Goal: Communication & Community: Share content

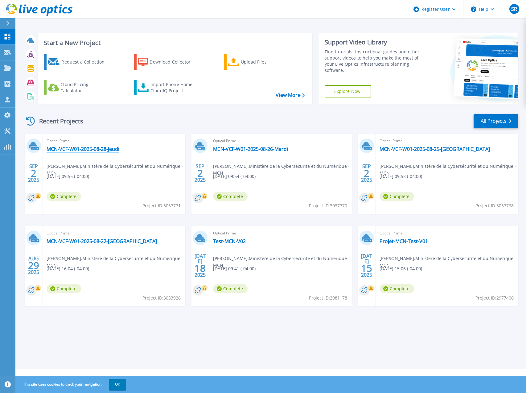
click at [111, 149] on link "MCN-VCF-W01-2025-08-28-Jeudi" at bounding box center [83, 149] width 73 height 6
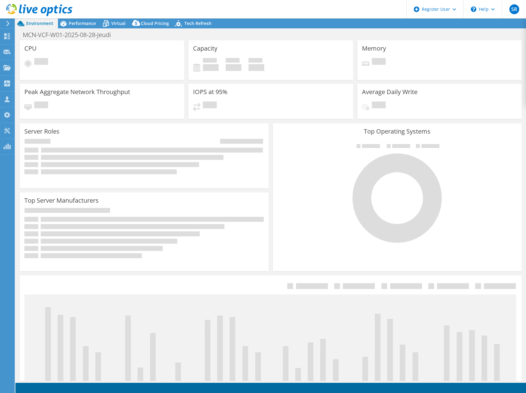
select select "USD"
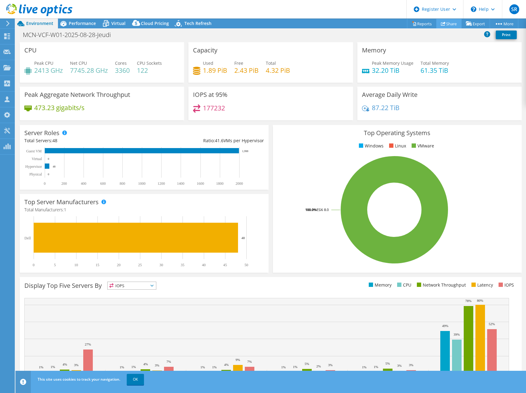
click at [448, 25] on link "Share" at bounding box center [449, 24] width 25 height 10
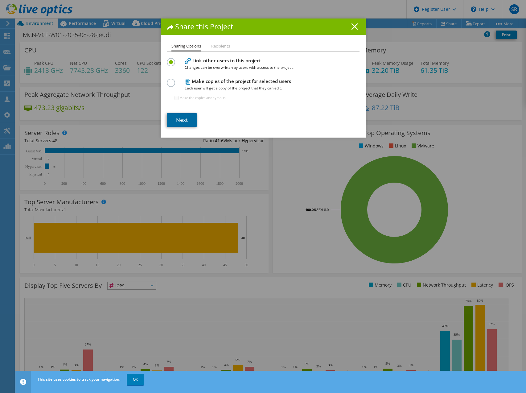
click at [184, 119] on link "Next" at bounding box center [182, 120] width 30 height 14
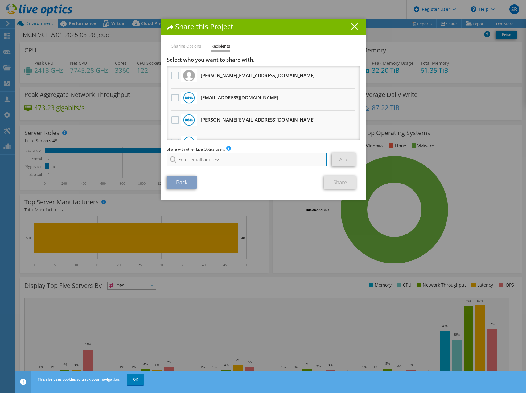
click at [241, 158] on input "search" at bounding box center [247, 160] width 160 height 14
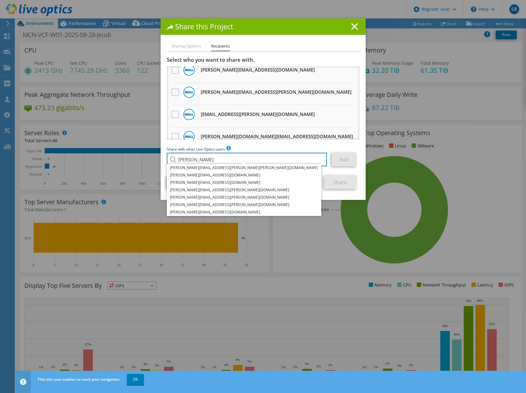
scroll to position [62, 0]
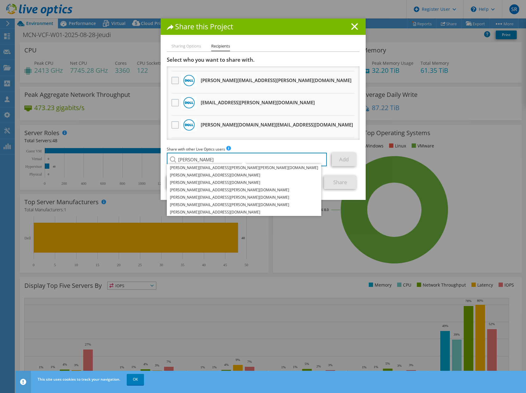
type input "nicolas"
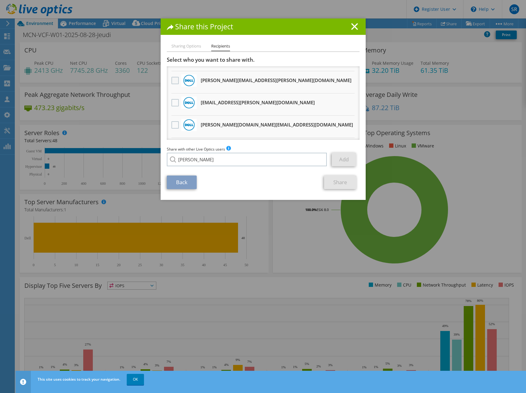
click at [172, 82] on label at bounding box center [176, 80] width 9 height 7
click at [0, 0] on input "checkbox" at bounding box center [0, 0] width 0 height 0
click at [343, 186] on link "Share" at bounding box center [340, 183] width 32 height 14
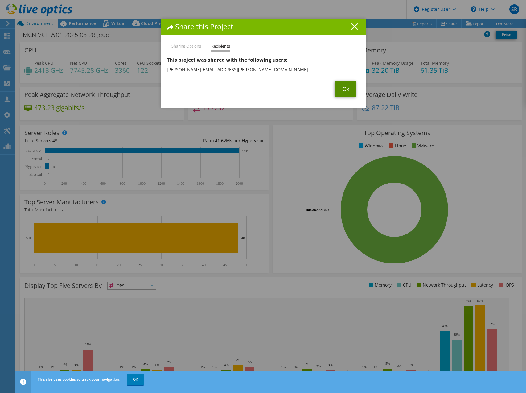
click at [346, 89] on link "Ok" at bounding box center [345, 89] width 21 height 16
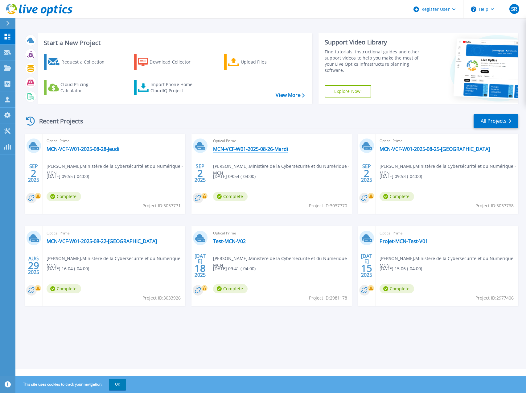
click at [253, 147] on link "MCN-VCF-W01-2025-08-26-Mardi" at bounding box center [250, 149] width 75 height 6
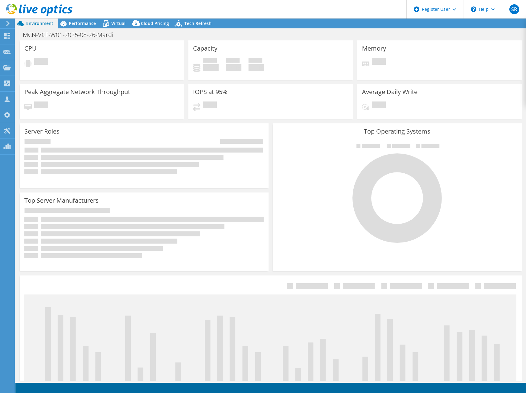
select select "USD"
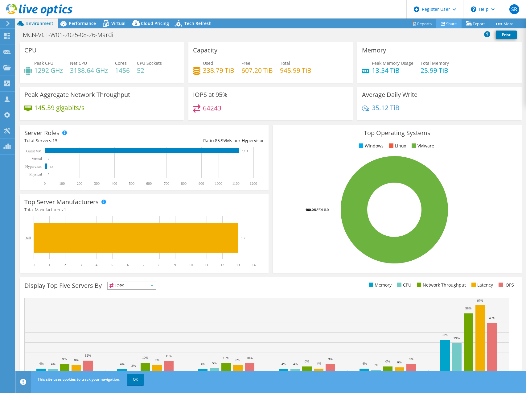
click at [452, 23] on link "Share" at bounding box center [449, 24] width 25 height 10
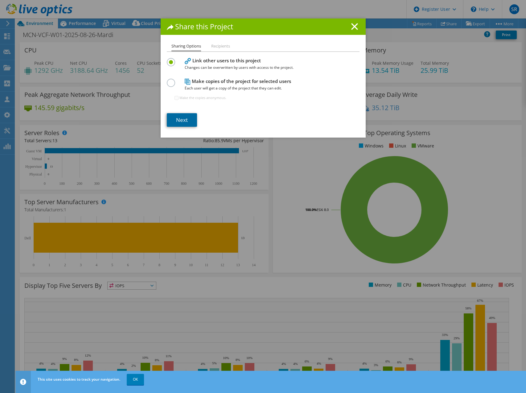
click at [180, 123] on link "Next" at bounding box center [182, 120] width 30 height 14
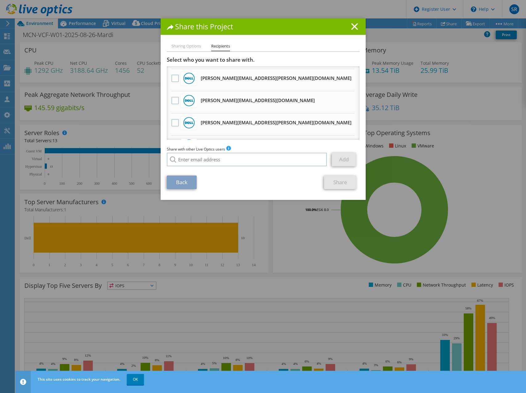
scroll to position [31, 0]
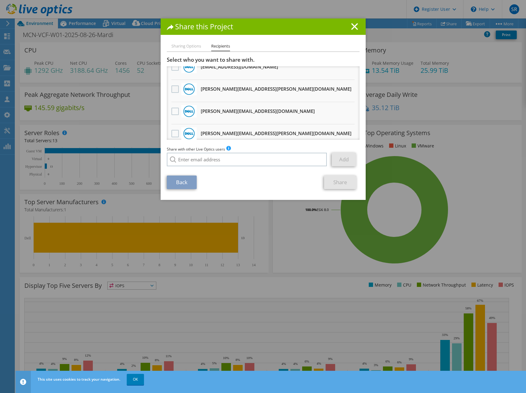
click at [172, 91] on label at bounding box center [176, 88] width 9 height 7
click at [0, 0] on input "checkbox" at bounding box center [0, 0] width 0 height 0
click at [339, 181] on link "Share" at bounding box center [340, 183] width 32 height 14
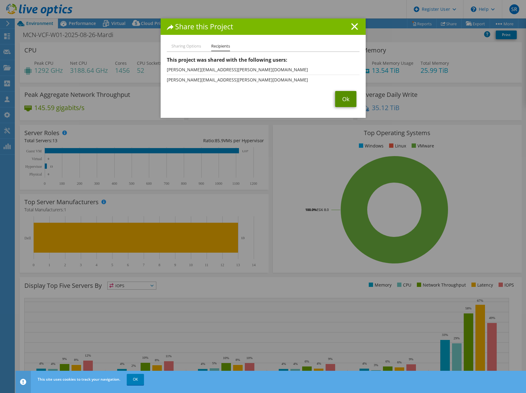
click at [344, 100] on link "Ok" at bounding box center [345, 99] width 21 height 16
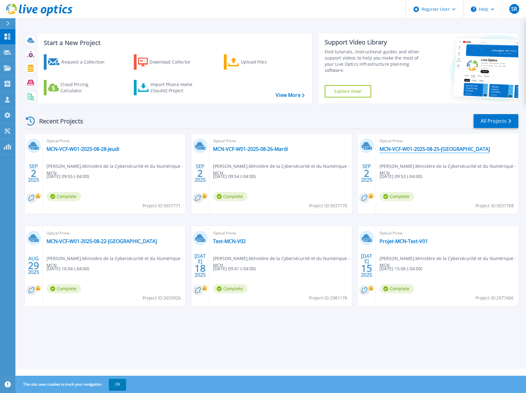
drag, startPoint x: 428, startPoint y: 147, endPoint x: 447, endPoint y: 150, distance: 18.8
click at [429, 147] on link "MCN-VCF-W01-2025-08-25-[GEOGRAPHIC_DATA]" at bounding box center [435, 149] width 110 height 6
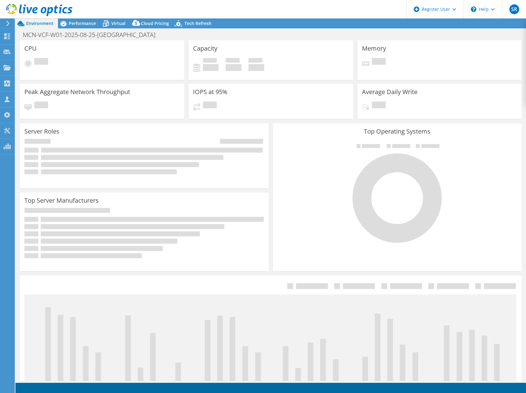
select select "[GEOGRAPHIC_DATA]"
select select "USD"
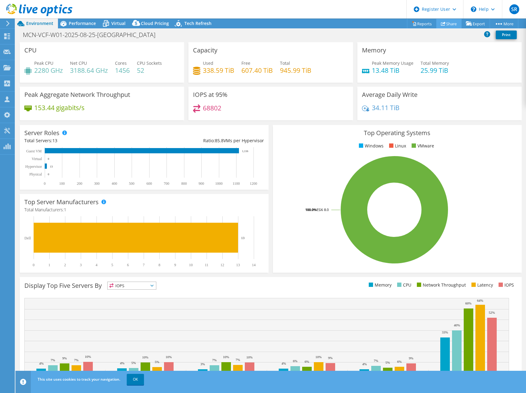
click at [451, 25] on link "Share" at bounding box center [449, 24] width 25 height 10
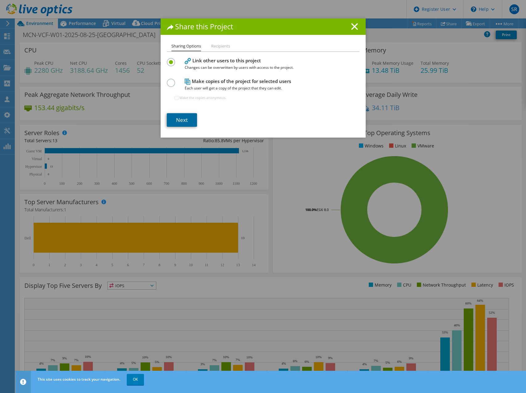
click at [183, 121] on link "Next" at bounding box center [182, 120] width 30 height 14
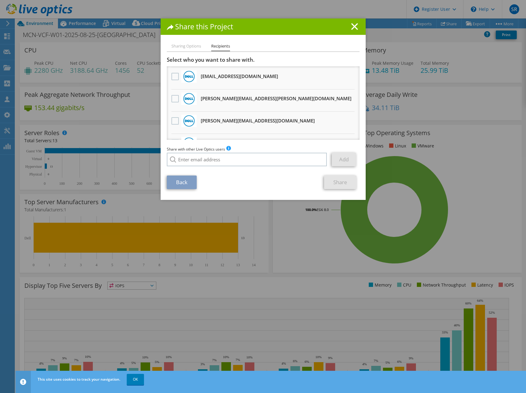
scroll to position [31, 0]
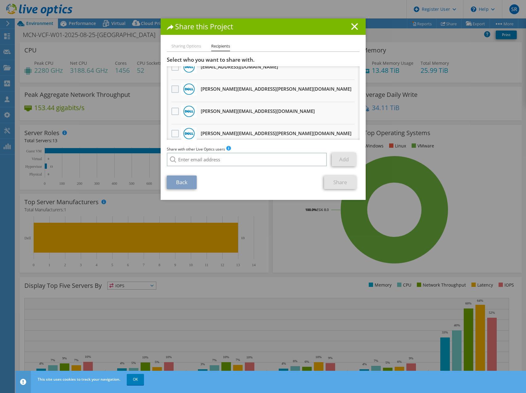
click at [176, 87] on label at bounding box center [176, 88] width 9 height 7
click at [0, 0] on input "checkbox" at bounding box center [0, 0] width 0 height 0
click at [344, 182] on link "Share" at bounding box center [340, 183] width 32 height 14
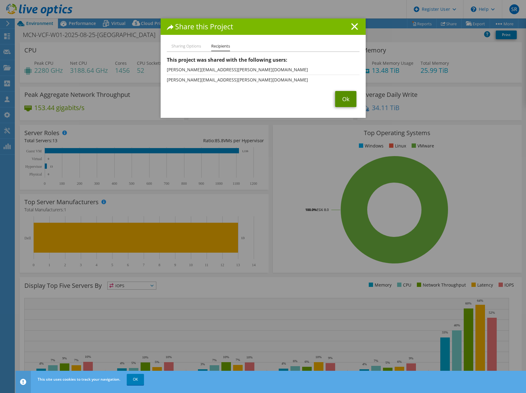
click at [343, 103] on link "Ok" at bounding box center [345, 99] width 21 height 16
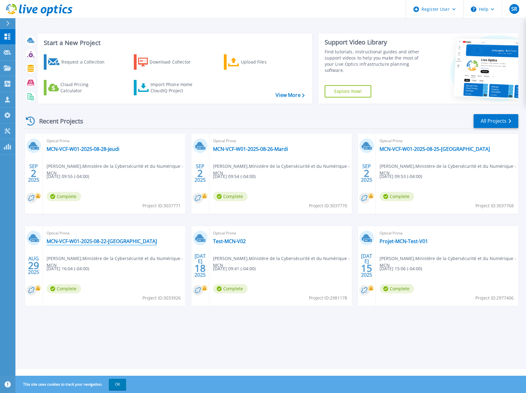
click at [123, 244] on link "MCN-VCF-W01-2025-08-22-[GEOGRAPHIC_DATA]" at bounding box center [102, 241] width 110 height 6
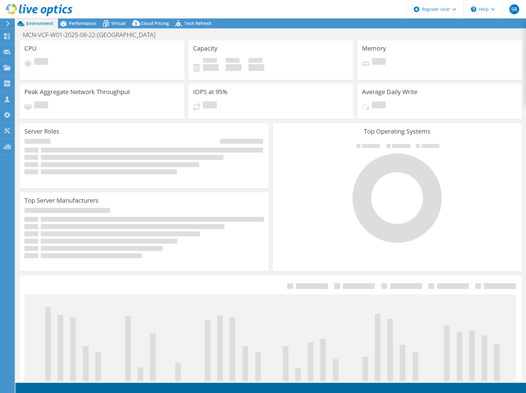
select select "USD"
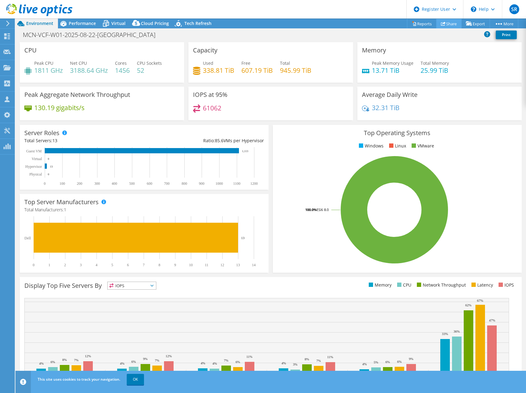
click at [449, 23] on link "Share" at bounding box center [449, 24] width 25 height 10
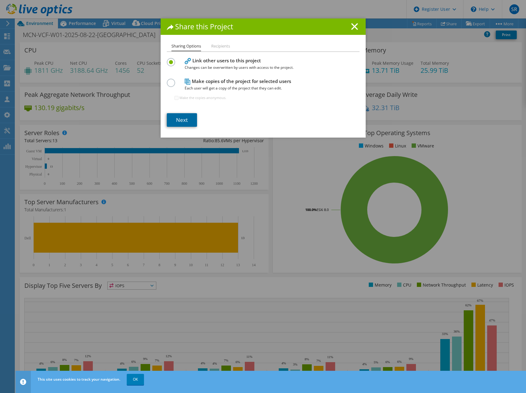
click at [181, 122] on link "Next" at bounding box center [182, 120] width 30 height 14
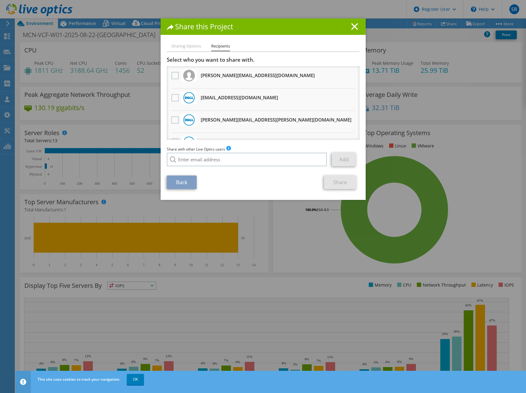
click at [234, 120] on h3 "[PERSON_NAME][EMAIL_ADDRESS][PERSON_NAME][DOMAIN_NAME] Will receive an anonymou…" at bounding box center [276, 120] width 151 height 10
click at [172, 120] on label at bounding box center [176, 119] width 9 height 7
click at [0, 0] on input "checkbox" at bounding box center [0, 0] width 0 height 0
click at [336, 184] on link "Share" at bounding box center [340, 183] width 32 height 14
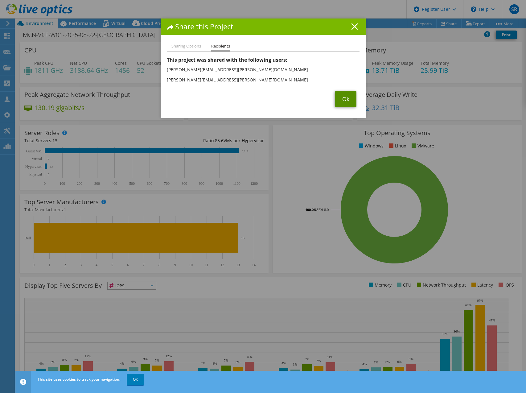
click at [342, 93] on link "Ok" at bounding box center [345, 99] width 21 height 16
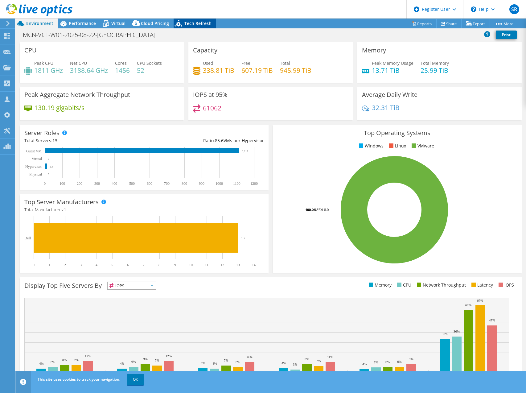
click at [183, 27] on div "Tech Refresh" at bounding box center [195, 24] width 43 height 10
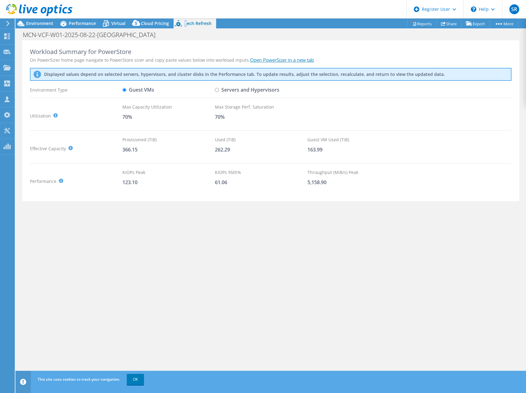
click at [297, 60] on link "Open PowerSizer in a new tab" at bounding box center [282, 60] width 64 height 6
click at [216, 91] on input "Servers and Hypervisors" at bounding box center [217, 90] width 4 height 4
radio input "true"
click at [125, 92] on input "Guest VMs" at bounding box center [125, 90] width 4 height 4
radio input "true"
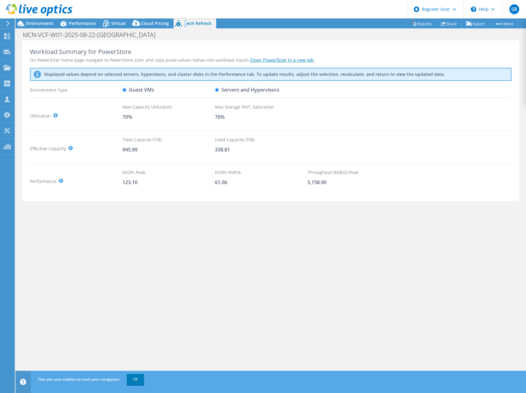
radio input "false"
click at [399, 58] on div "On PowerSizer home page navigate to PowerStore sizer and copy paste values belo…" at bounding box center [271, 60] width 482 height 6
